Goal: Task Accomplishment & Management: Manage account settings

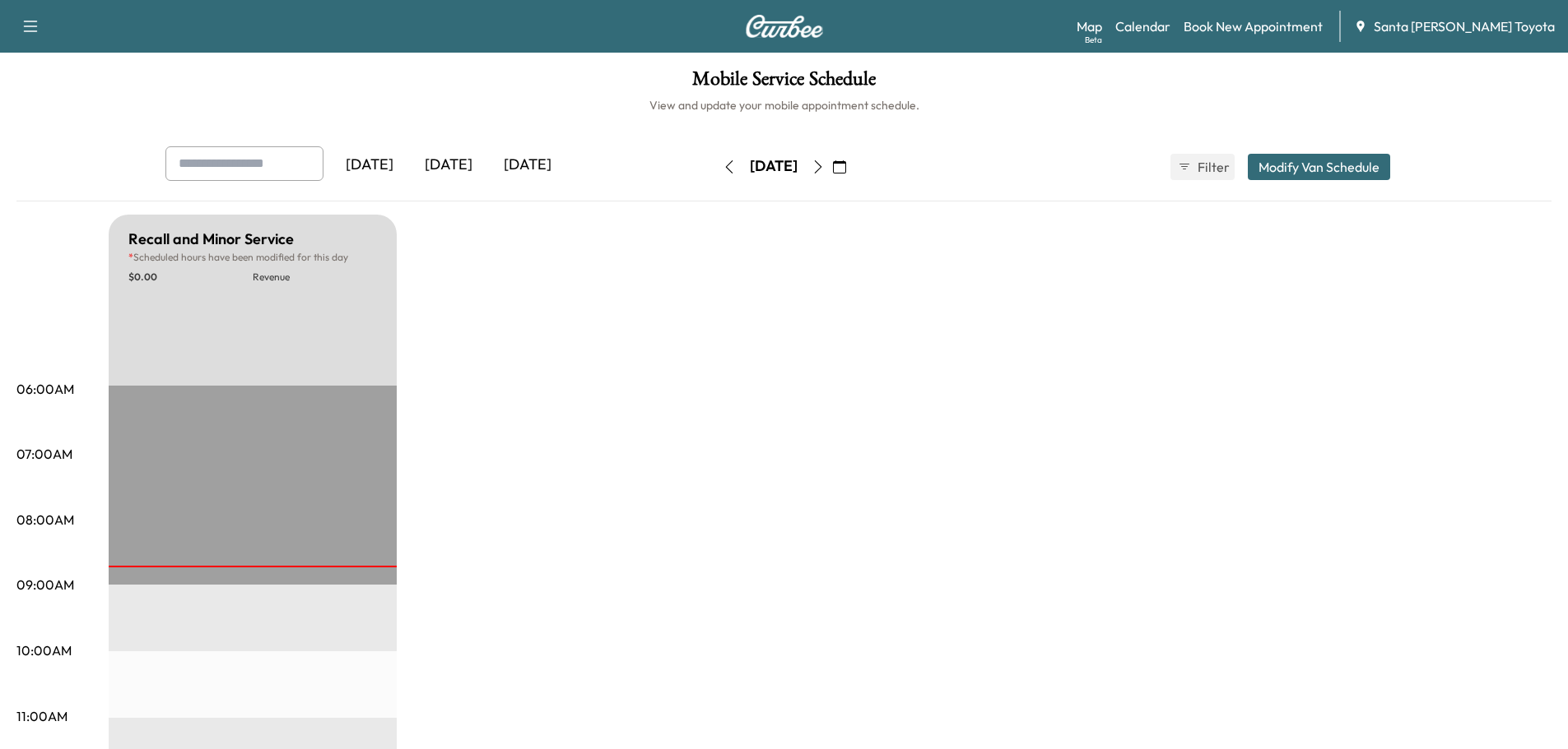
click at [825, 164] on icon "button" at bounding box center [818, 166] width 13 height 13
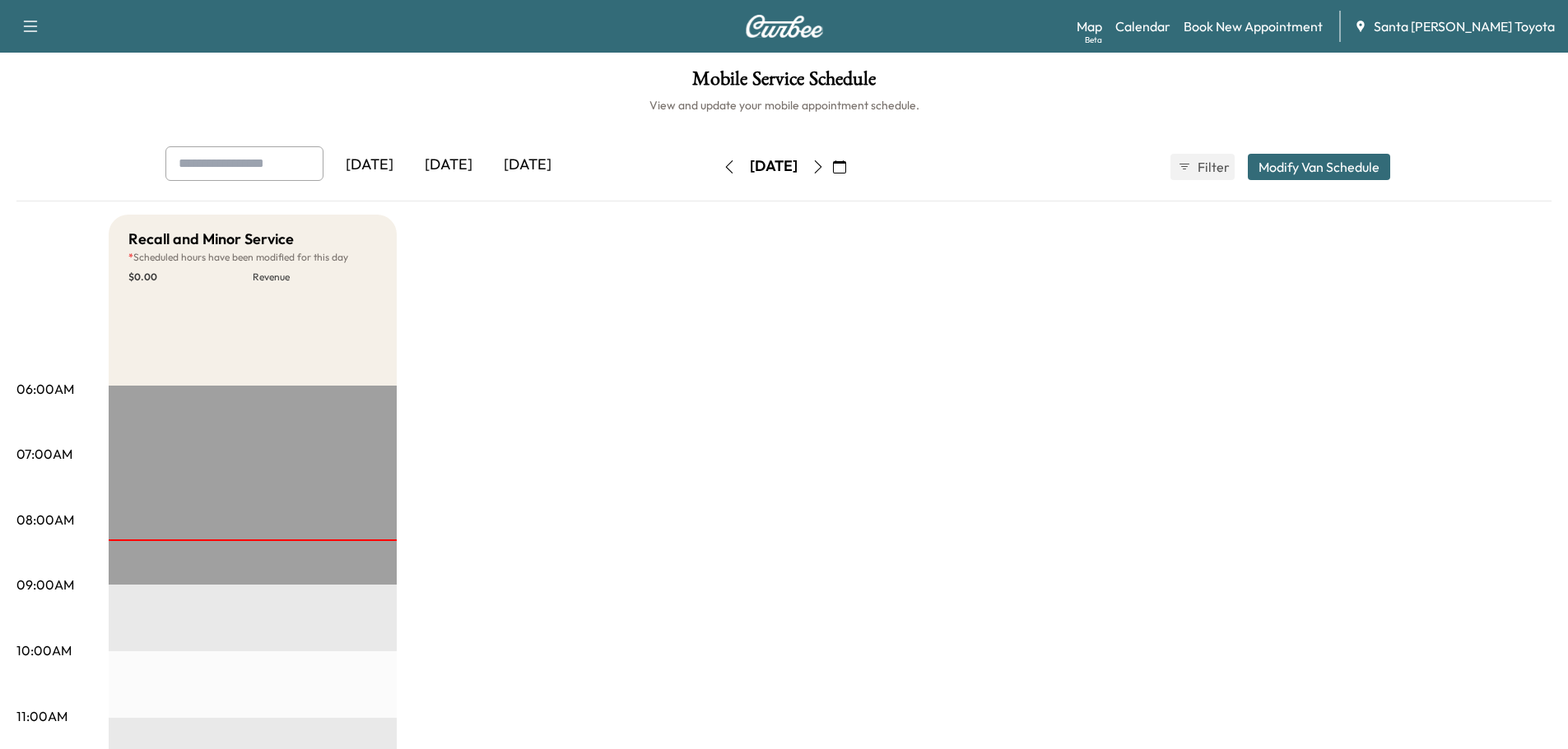
click at [825, 168] on icon "button" at bounding box center [818, 166] width 13 height 13
click at [723, 165] on icon "button" at bounding box center [729, 166] width 13 height 13
click at [1345, 166] on button "Modify Van Schedule" at bounding box center [1319, 167] width 142 height 27
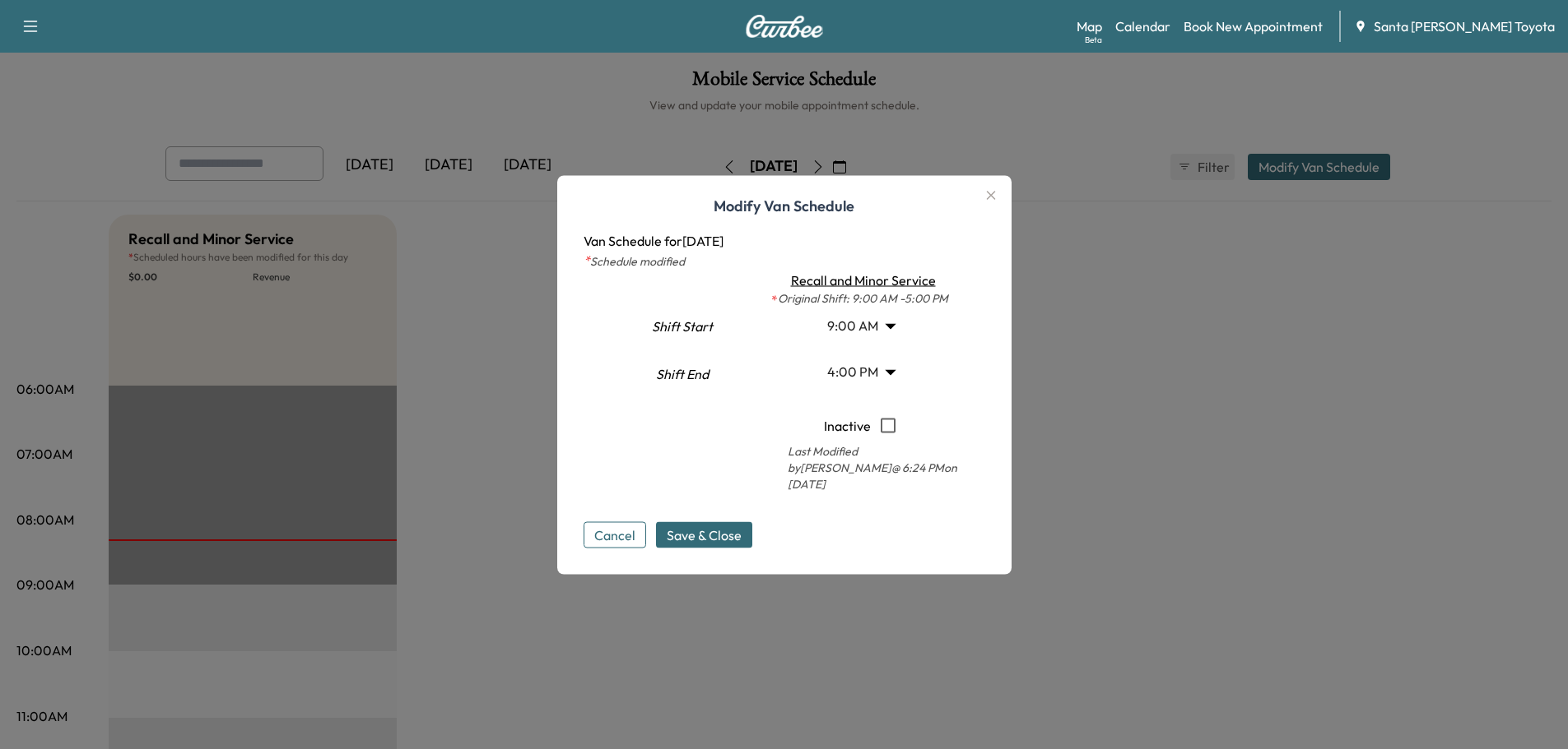
click at [991, 202] on icon "button" at bounding box center [991, 195] width 20 height 20
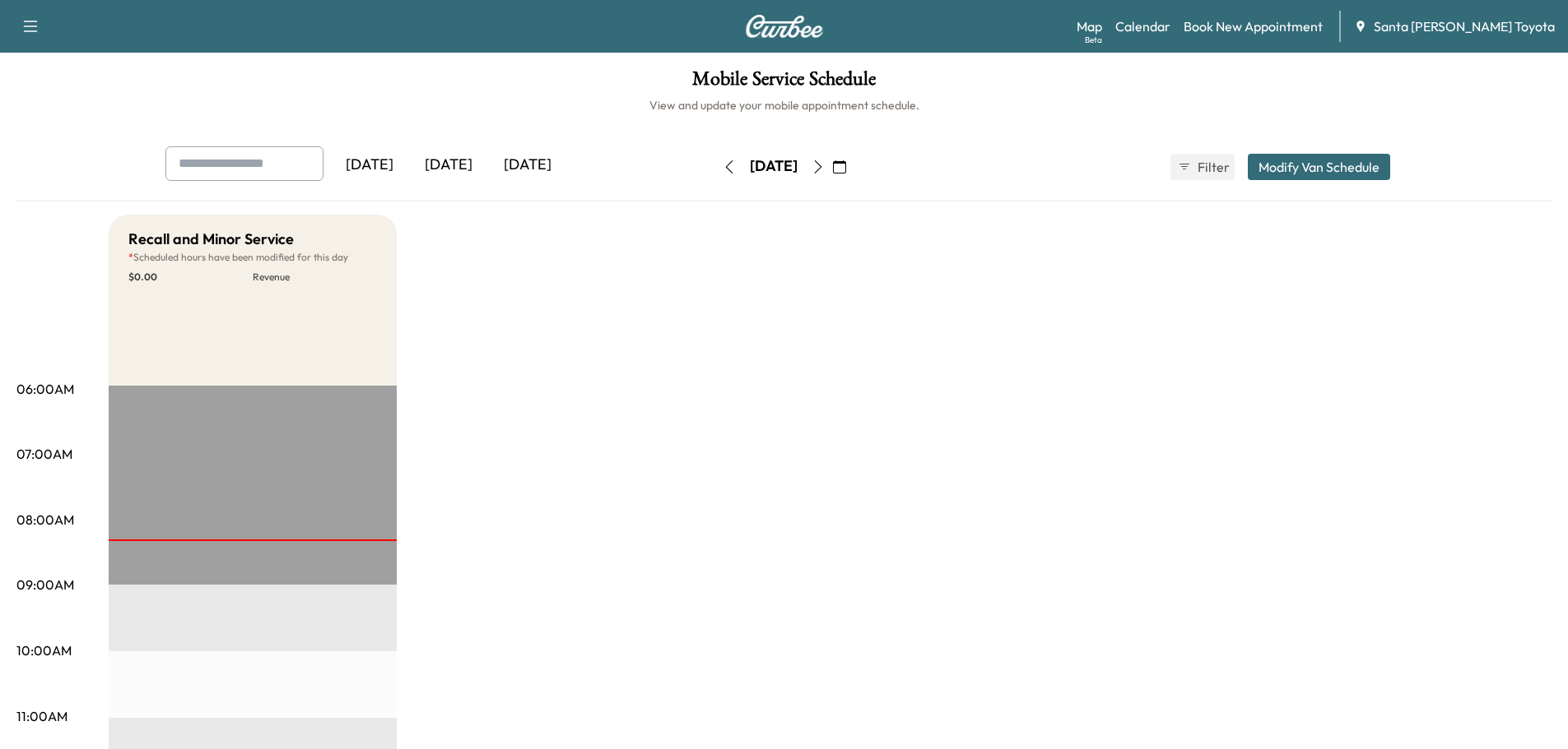
click at [825, 170] on icon "button" at bounding box center [818, 166] width 13 height 13
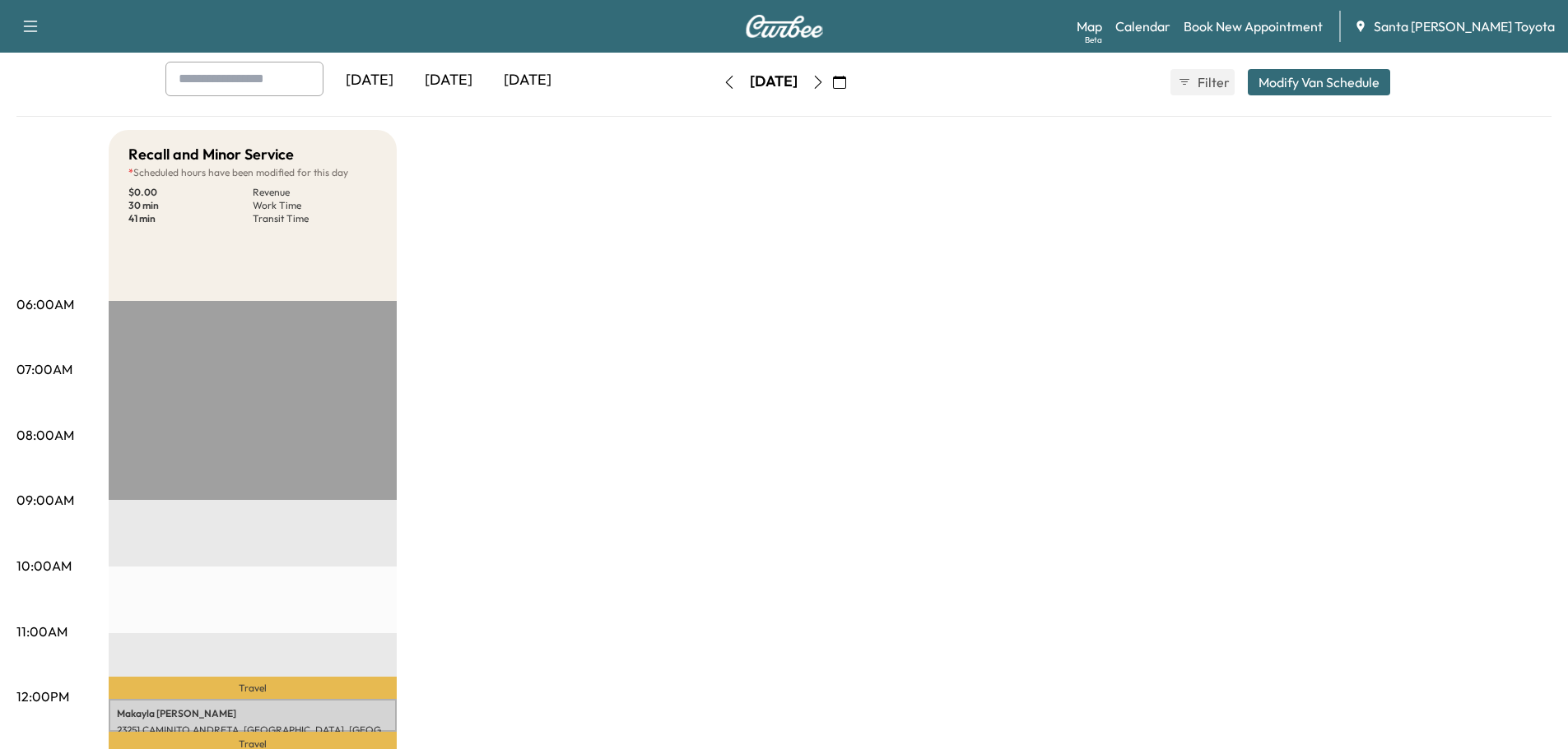
scroll to position [82, 0]
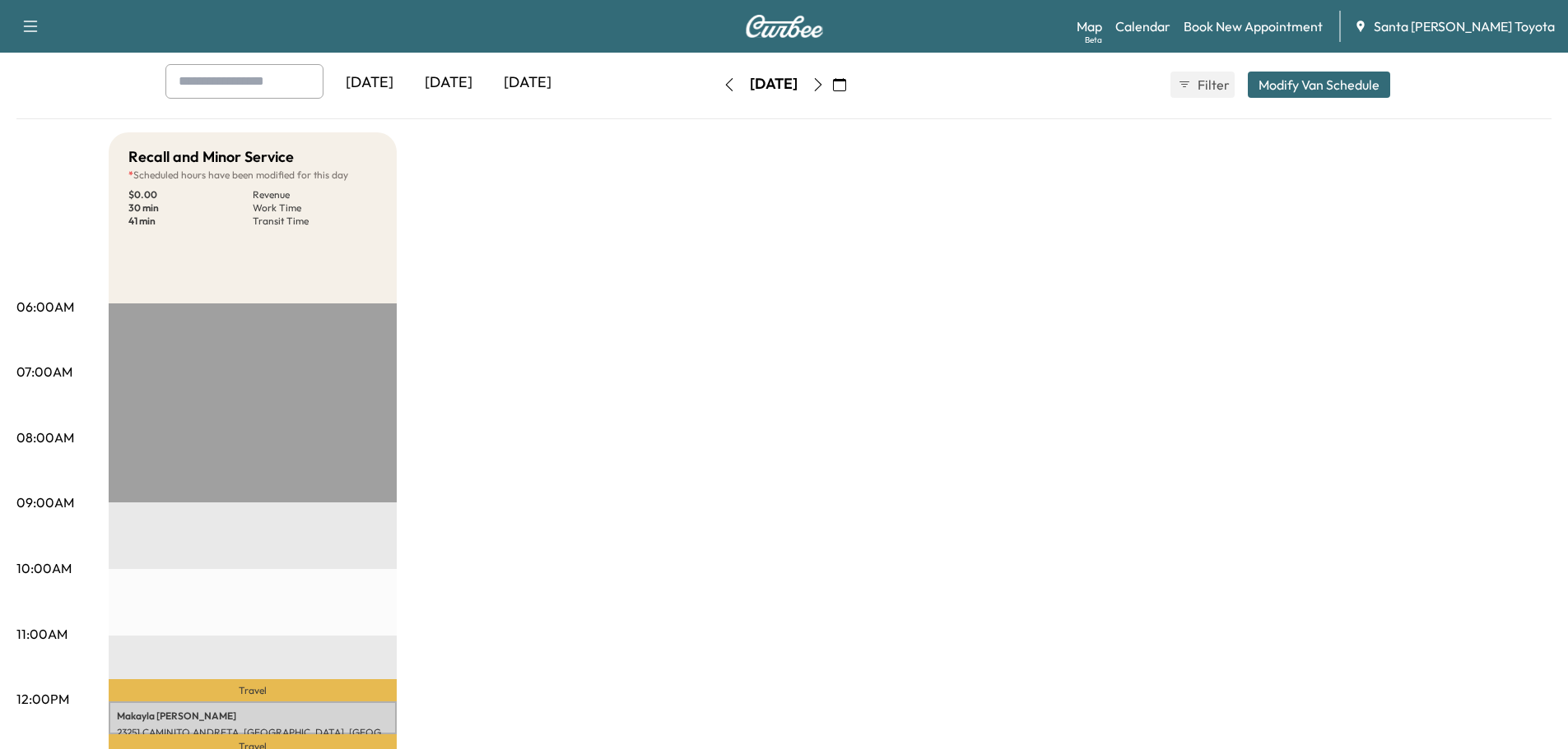
click at [825, 83] on icon "button" at bounding box center [818, 84] width 13 height 13
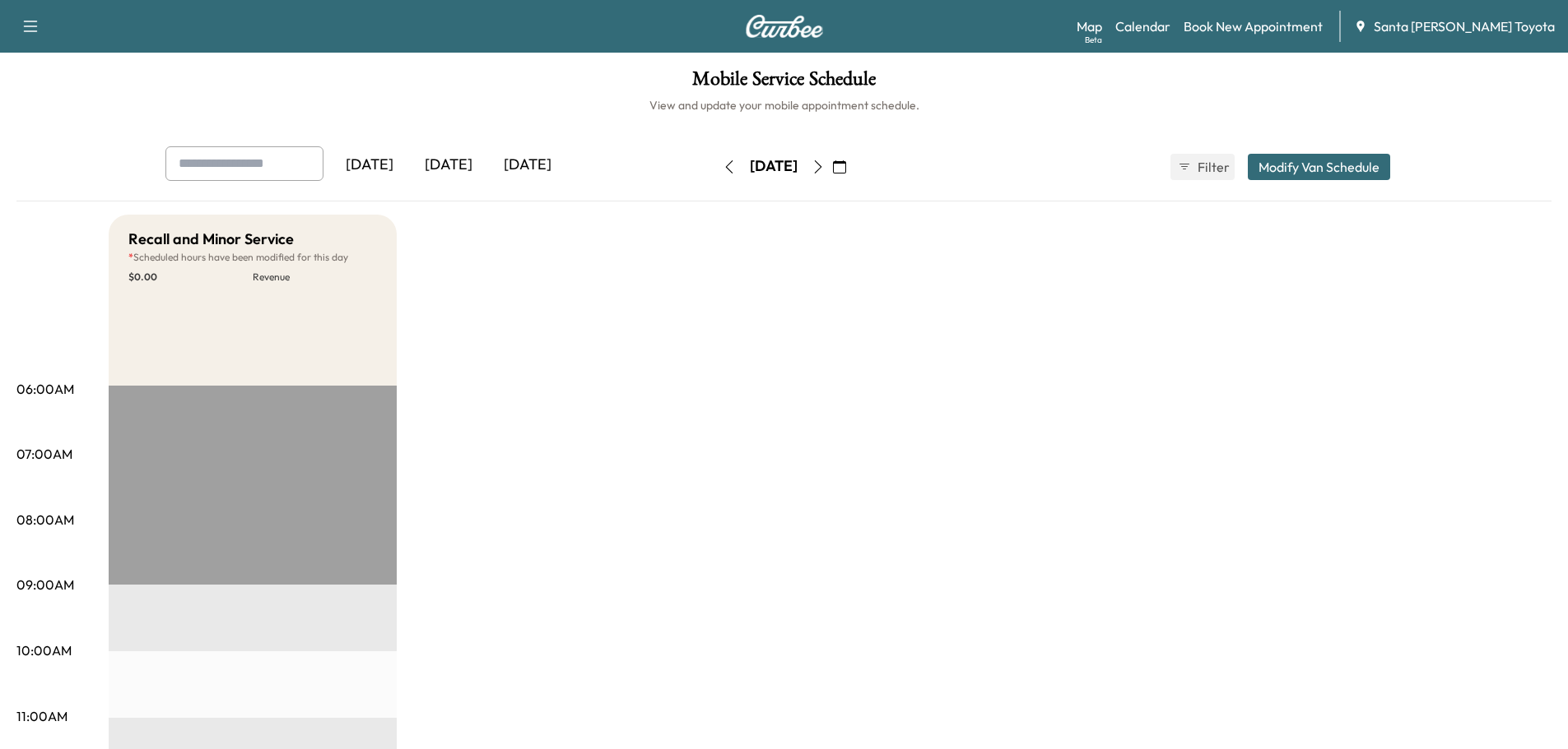
click at [825, 165] on icon "button" at bounding box center [818, 166] width 13 height 13
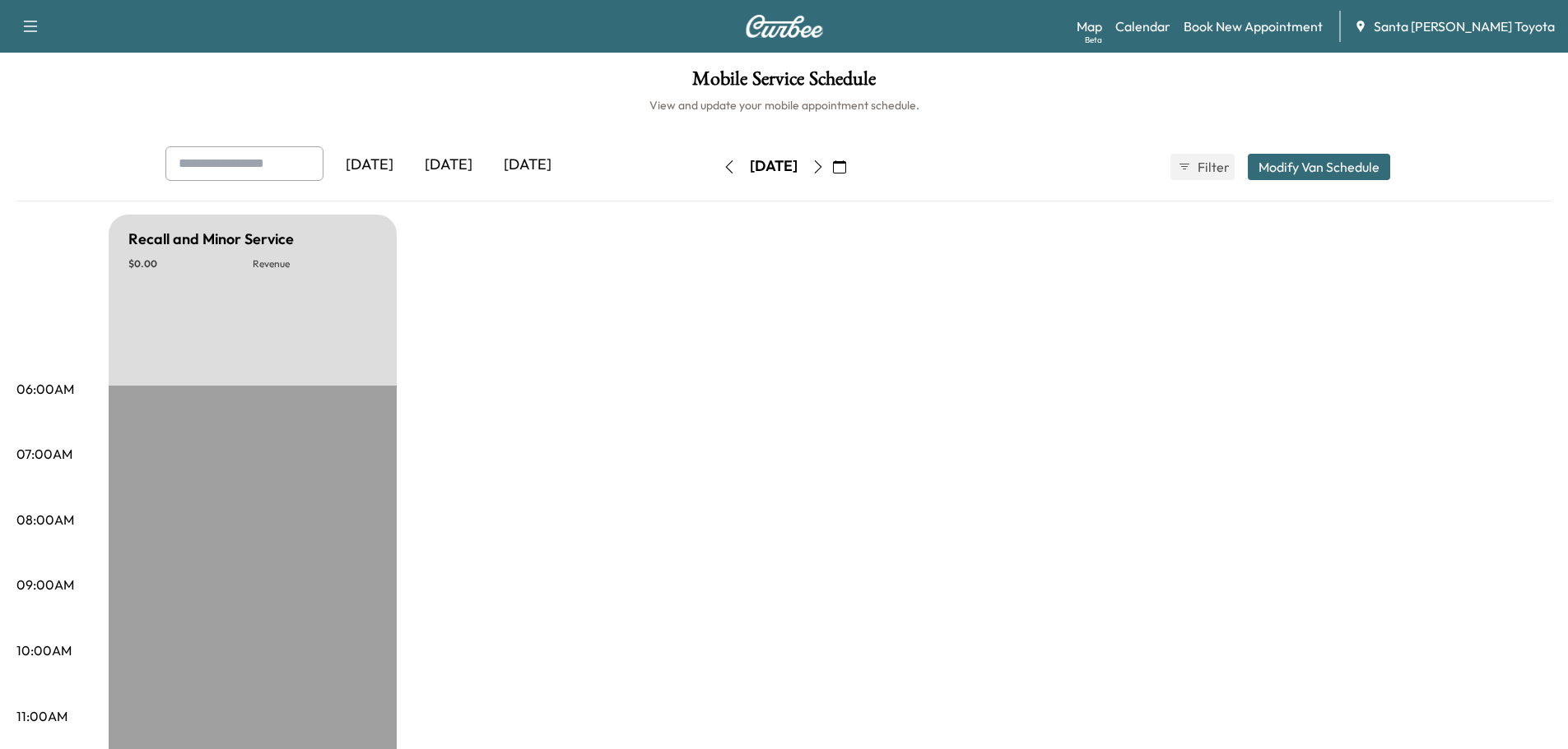
click at [832, 158] on button "button" at bounding box center [818, 167] width 28 height 27
click at [825, 164] on icon "button" at bounding box center [818, 166] width 13 height 13
